Goal: Find specific page/section: Find specific page/section

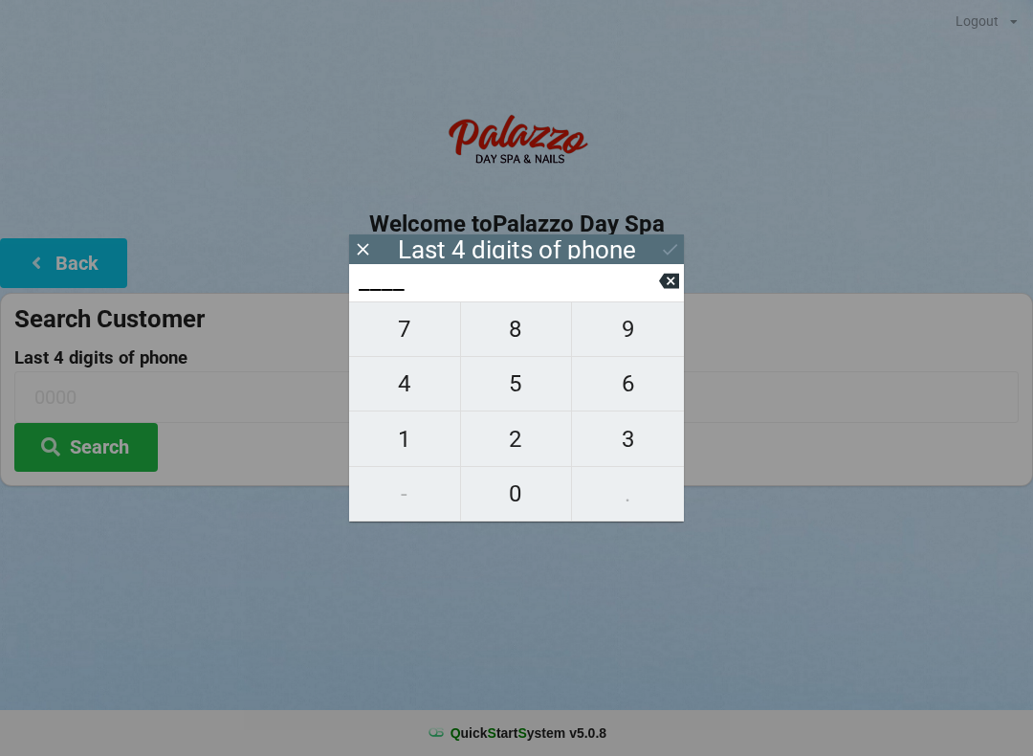
click at [624, 424] on span "3" at bounding box center [628, 439] width 112 height 40
type input "3___"
click at [499, 455] on span "2" at bounding box center [516, 439] width 111 height 40
type input "32__"
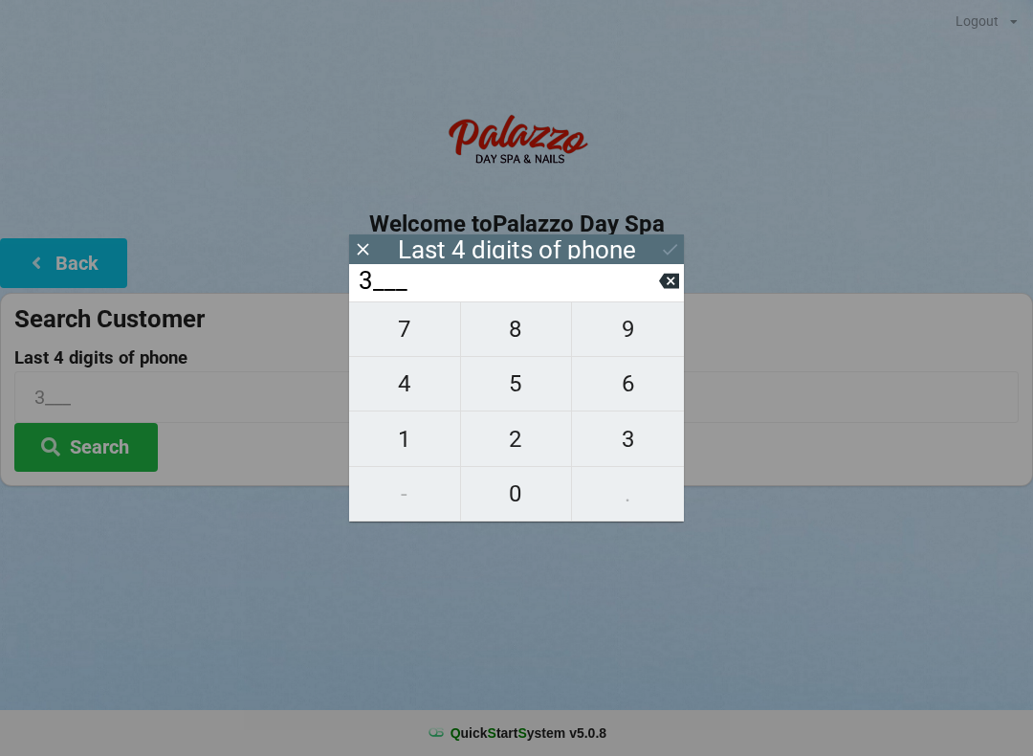
type input "32__"
click at [613, 333] on span "9" at bounding box center [628, 329] width 112 height 40
type input "329_"
click at [410, 438] on span "1" at bounding box center [404, 439] width 111 height 40
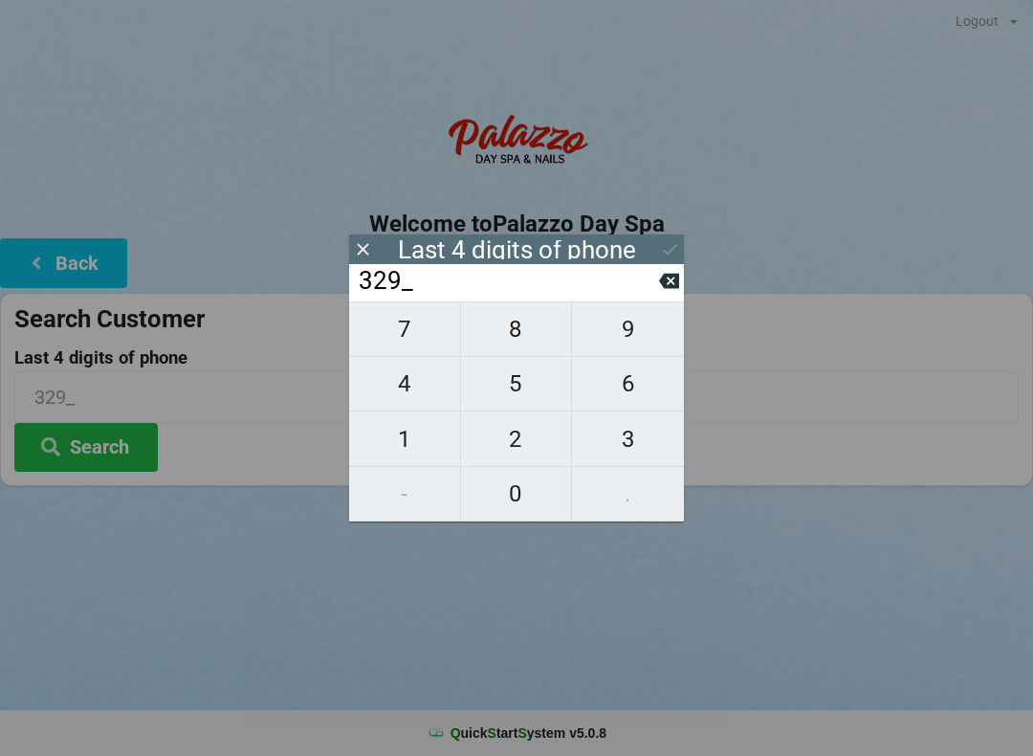
type input "3291"
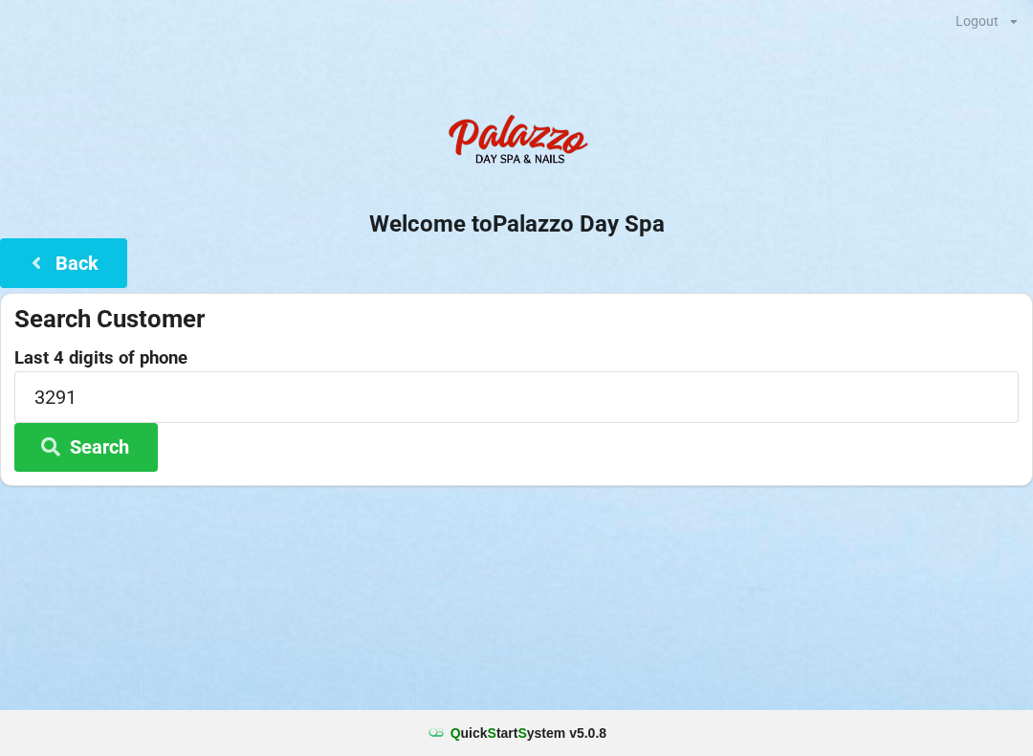
click at [576, 614] on div "Logout Logout Sign-In Welcome to Palazzo Day Spa Back Search Customer Last 4 di…" at bounding box center [516, 378] width 1033 height 756
click at [126, 436] on button "Search" at bounding box center [85, 447] width 143 height 49
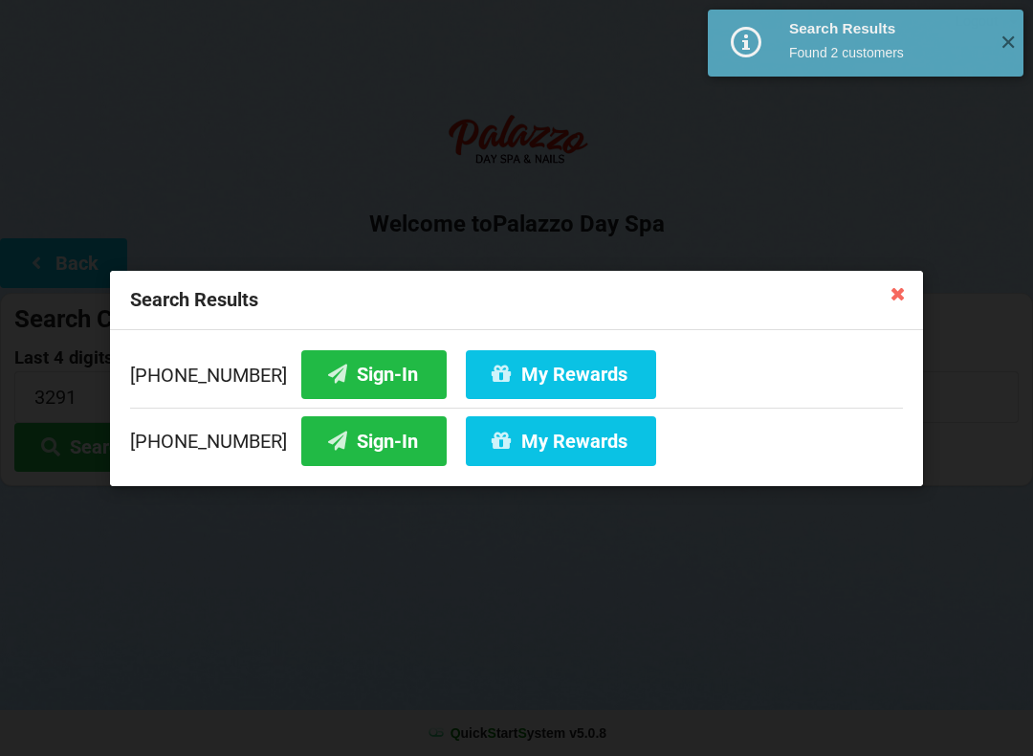
click at [357, 449] on button "Sign-In" at bounding box center [373, 440] width 145 height 49
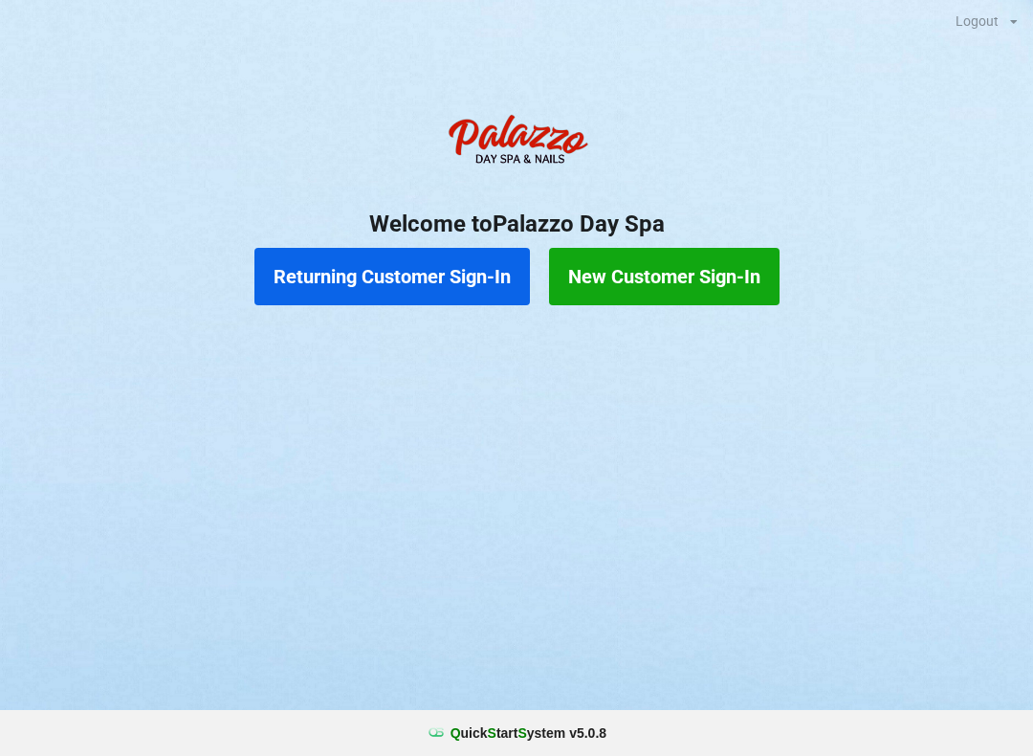
click at [346, 283] on button "Returning Customer Sign-In" at bounding box center [392, 276] width 276 height 57
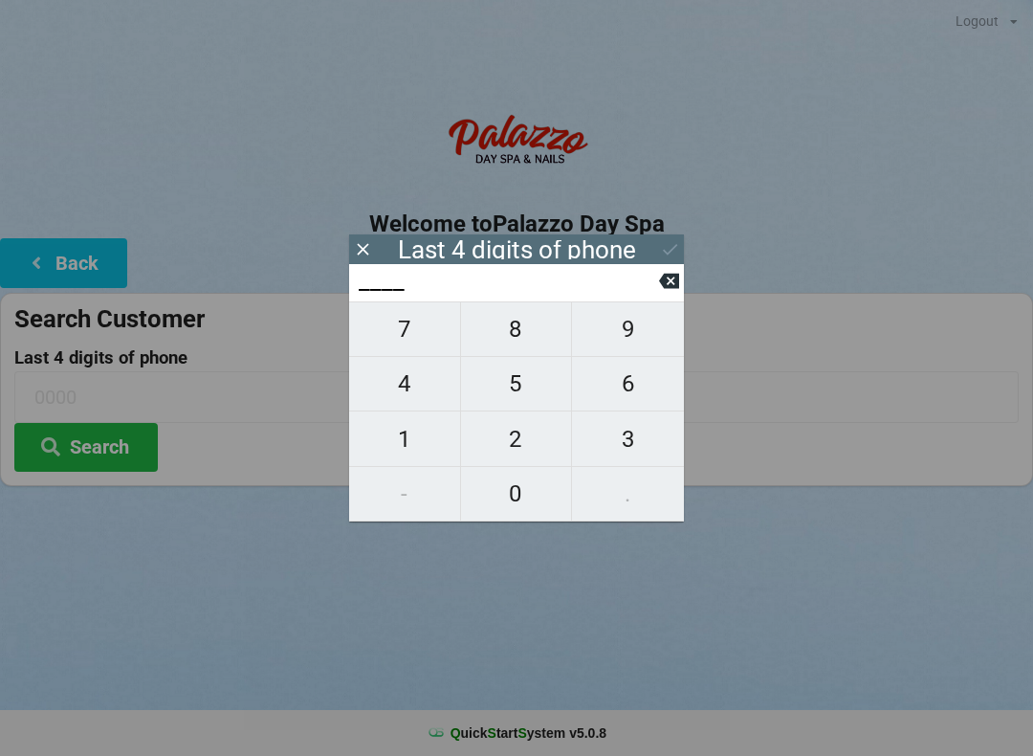
click at [516, 447] on span "2" at bounding box center [516, 439] width 111 height 40
type input "2___"
click at [411, 338] on span "7" at bounding box center [404, 329] width 111 height 40
type input "27__"
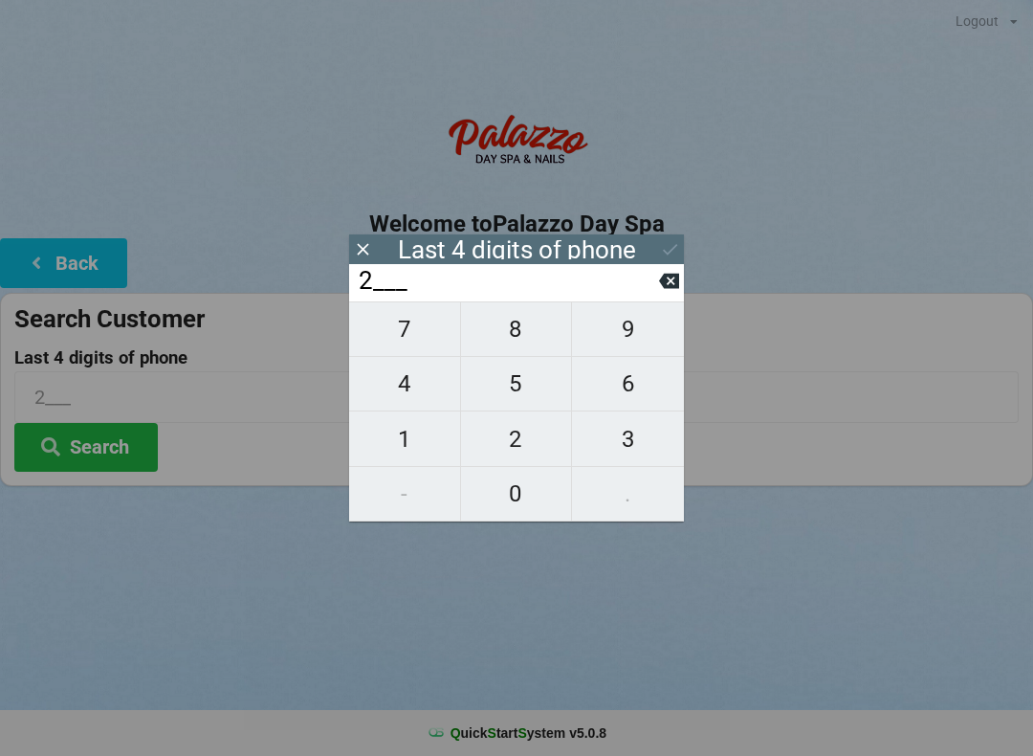
type input "27__"
click at [517, 438] on span "2" at bounding box center [516, 439] width 111 height 40
type input "272_"
click at [534, 341] on span "8" at bounding box center [516, 329] width 111 height 40
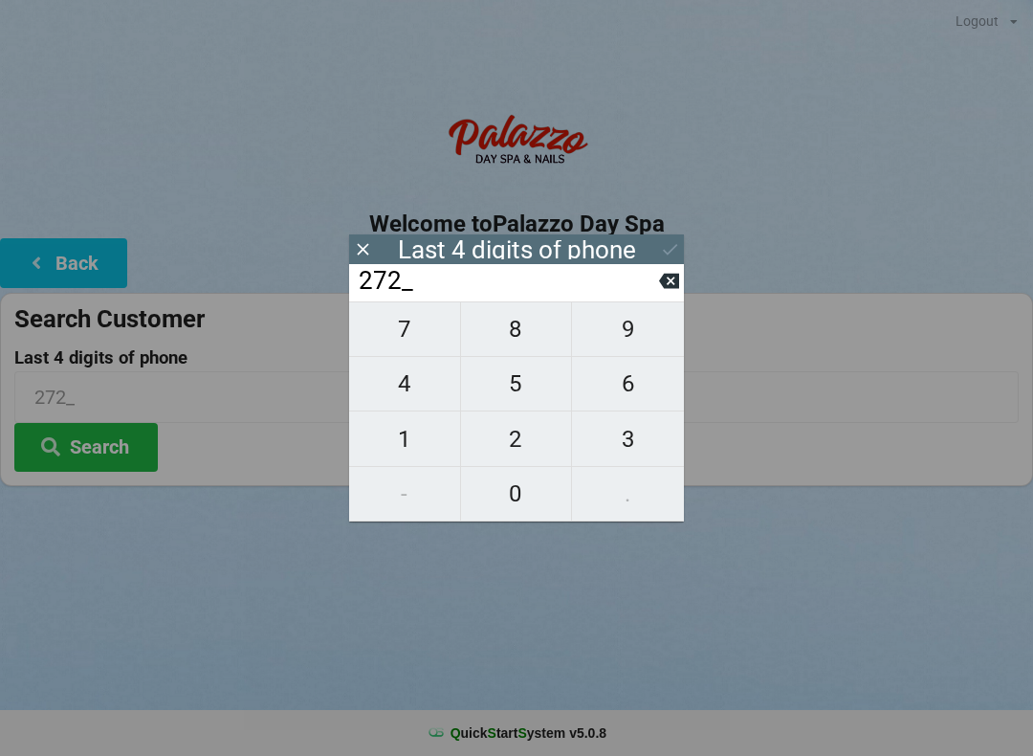
type input "2728"
click at [676, 253] on icon at bounding box center [670, 249] width 20 height 20
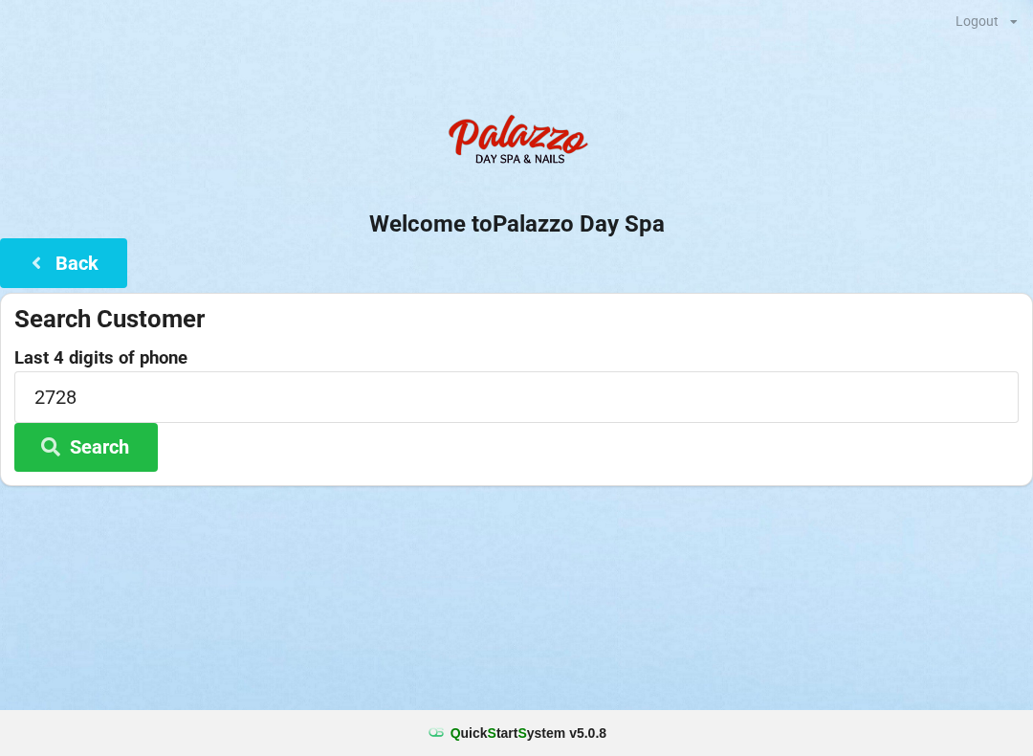
click at [113, 447] on button "Search" at bounding box center [85, 447] width 143 height 49
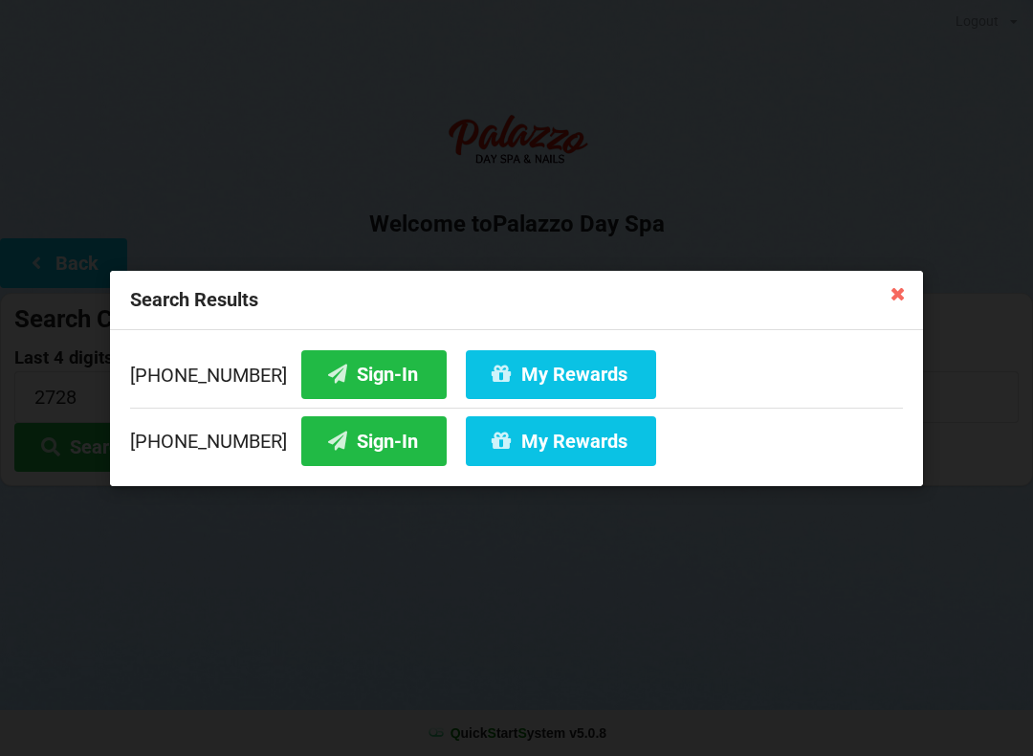
click at [357, 366] on button "Sign-In" at bounding box center [373, 373] width 145 height 49
